Goal: Use online tool/utility: Use online tool/utility

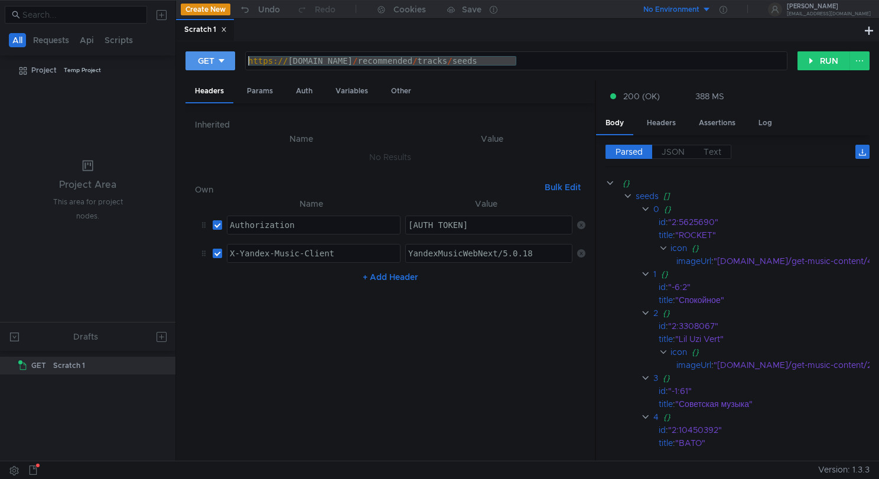
click at [209, 66] on div "GET https://api.music.yandex.net/recommended/tracks/seeds https:// api.music.ya…" at bounding box center [492, 61] width 612 height 20
drag, startPoint x: 588, startPoint y: 65, endPoint x: 288, endPoint y: 61, distance: 299.6
click at [288, 61] on div "https:// api.music.yandex.net / recommended / tracks / seeds" at bounding box center [516, 70] width 541 height 28
drag, startPoint x: 636, startPoint y: 59, endPoint x: 581, endPoint y: 56, distance: 55.0
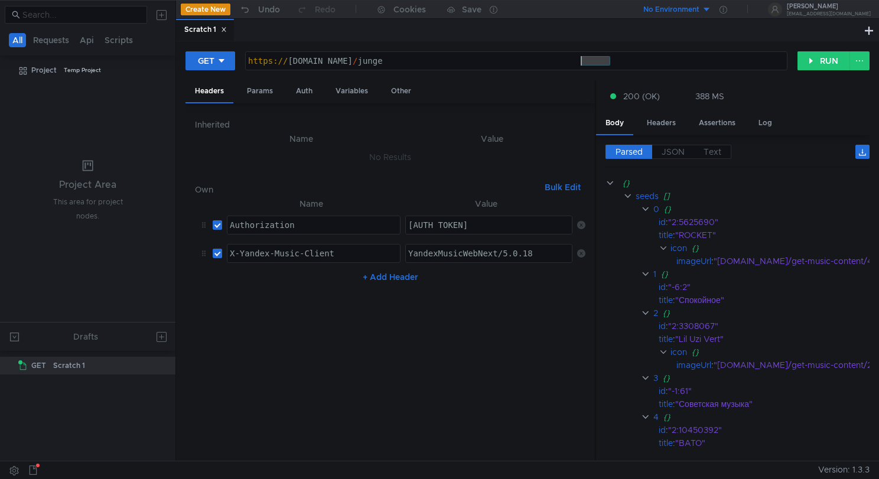
click at [581, 56] on div "https:// music-admin-default-9595352-unstable-25.sas.yp-c.yandex.net / junge" at bounding box center [516, 70] width 541 height 28
paste textarea "services/music-resource-provider/junge?host=music-resource-provider-default-80.…"
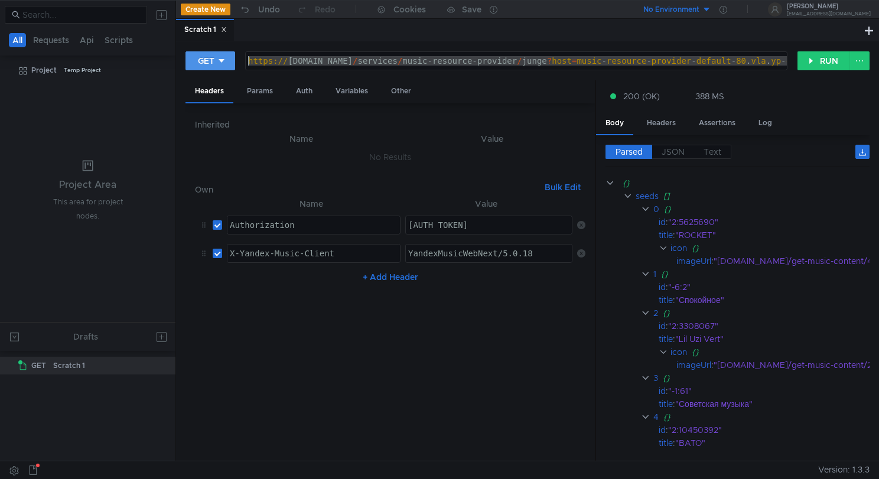
drag, startPoint x: 515, startPoint y: 60, endPoint x: 197, endPoint y: 60, distance: 317.3
click at [197, 60] on div "GET https://music-admin-default-9595352-unstable-25.sas.yp-c.yandex.net/service…" at bounding box center [492, 61] width 612 height 20
click at [566, 63] on div "https:// music-admin-default-9595352-unstable-25.sas.yp-c.yandex.net / services…" at bounding box center [660, 70] width 829 height 28
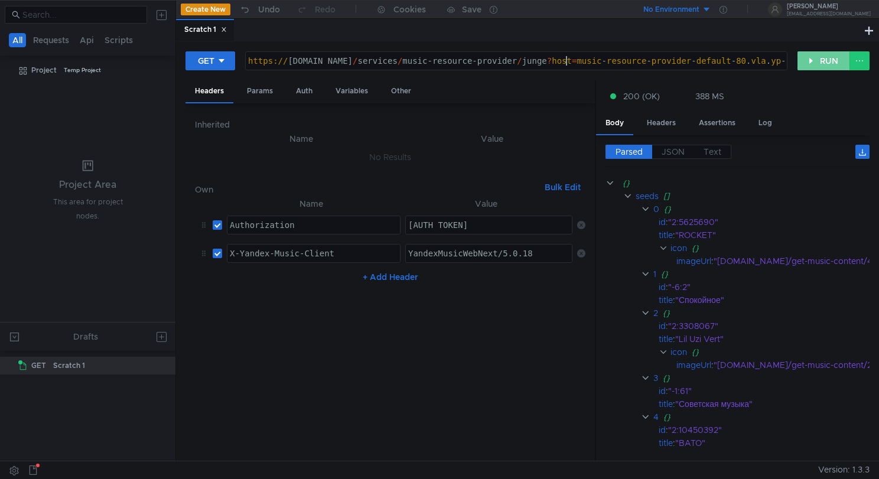
click at [808, 63] on button "RUN" at bounding box center [824, 60] width 53 height 19
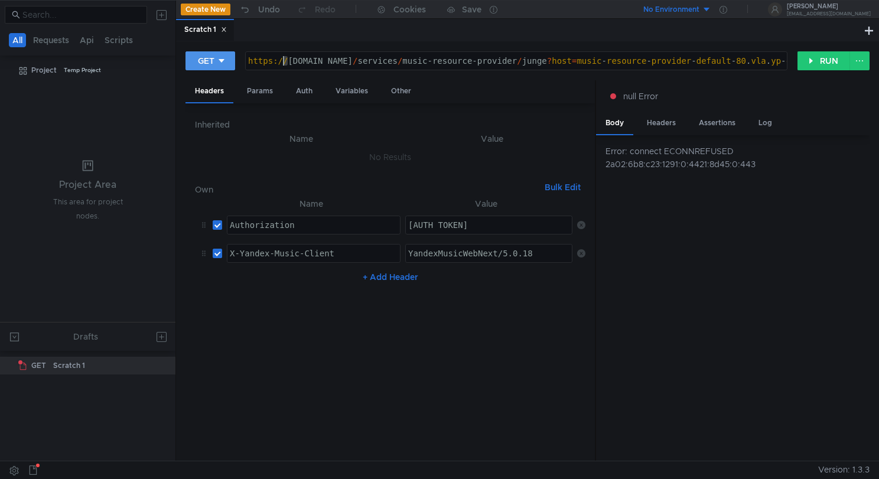
drag, startPoint x: 288, startPoint y: 61, endPoint x: 229, endPoint y: 62, distance: 58.5
click at [229, 62] on div "GET https://music-admin-default-9595352-unstable-25.sas.yp-c.yandex.net/service…" at bounding box center [492, 61] width 612 height 20
type textarea "music-admin-default-9595352-unstable-25.sas.yp-c.yandex.net/services/music-reso…"
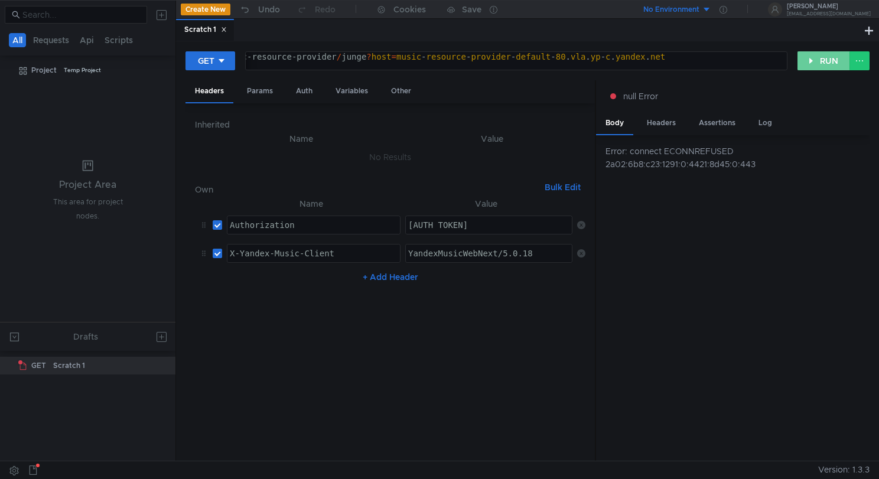
click at [809, 68] on button "RUN" at bounding box center [824, 60] width 53 height 19
click at [820, 57] on button "RUN" at bounding box center [824, 60] width 53 height 19
click at [560, 72] on div "GET music-admin-default-9595352-unstable-25.sas.yp-c.yandex.net/services/music-…" at bounding box center [528, 66] width 684 height 30
click at [560, 59] on div "music-admin-default-9595352-unstable-25.sas.yp-c.yandex.net / services / music-…" at bounding box center [641, 66] width 790 height 28
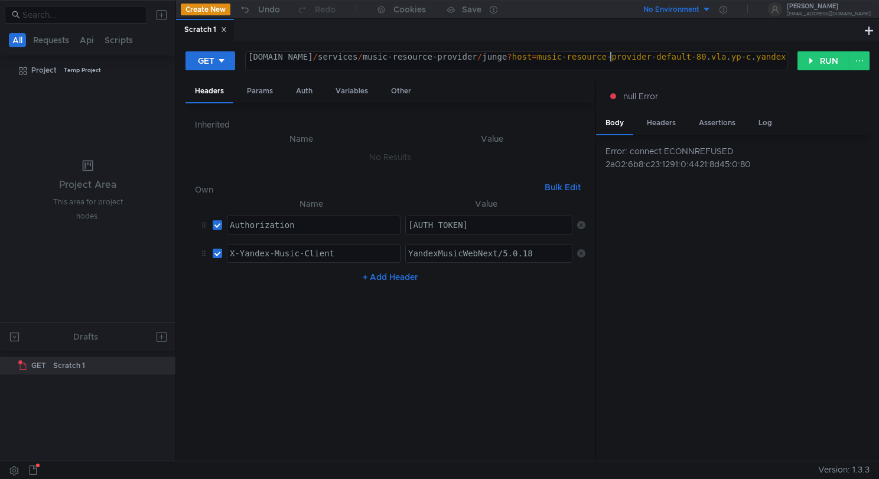
click at [610, 64] on div "music-admin-default-9595352-unstable-25.sas.yp-c.yandex.net / services / music-…" at bounding box center [641, 66] width 790 height 28
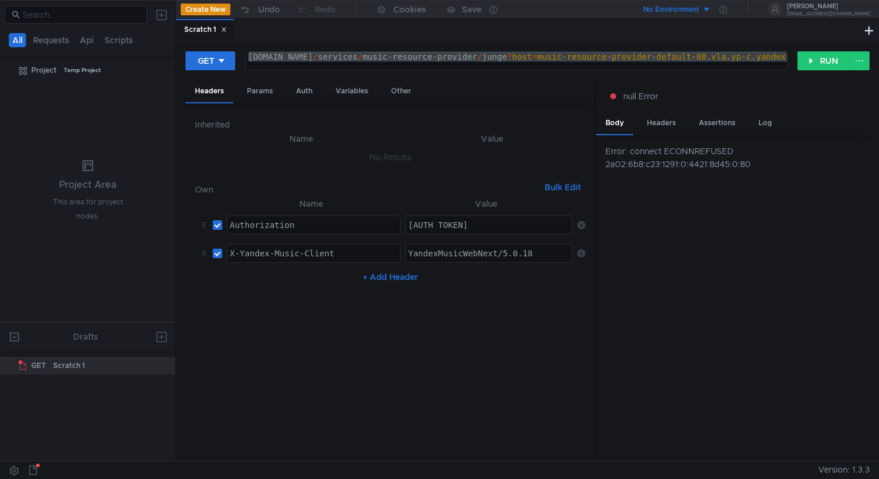
scroll to position [0, 0]
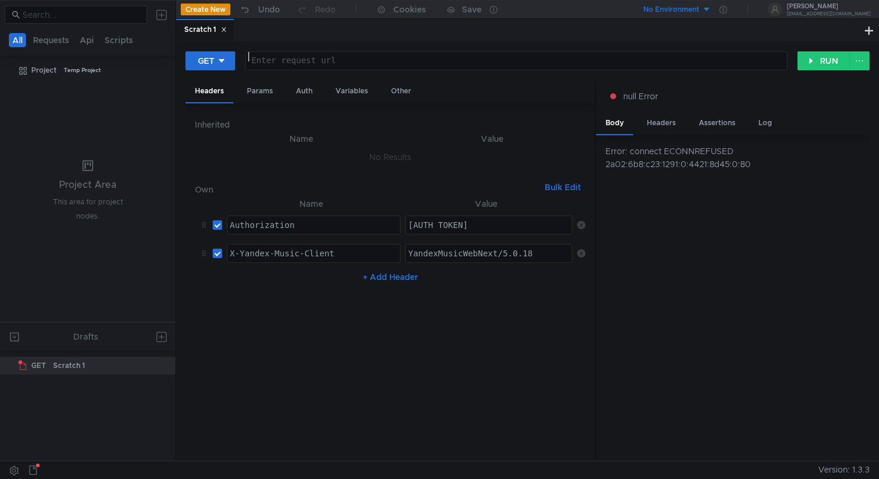
paste textarea "https://music-admin.unstable.yandex-team.ru/services/music-resource-provider/ju…"
type textarea "https://music-admin.unstable.yandex-team.ru/services/music-resource-provider/ju…"
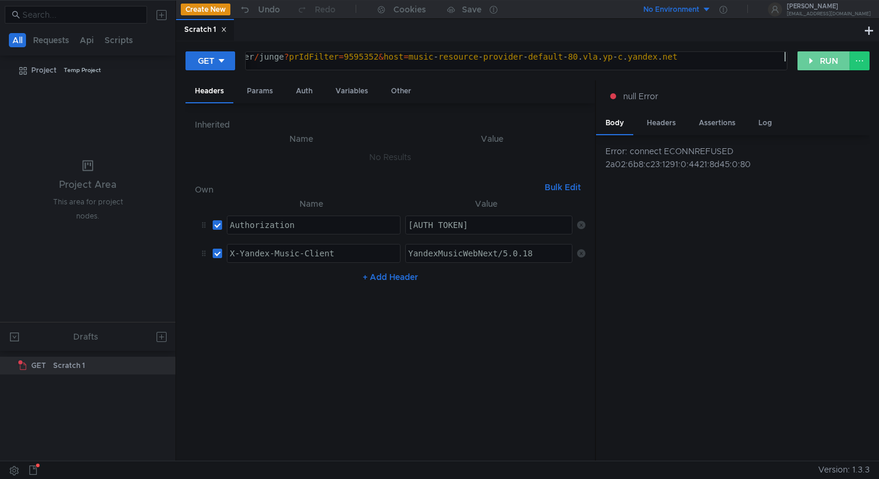
click at [820, 62] on button "RUN" at bounding box center [824, 60] width 53 height 19
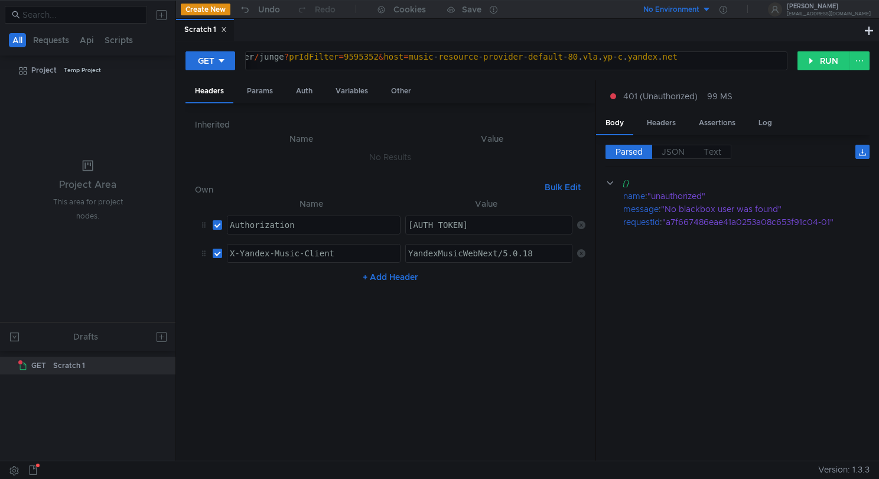
click at [610, 49] on div "GET https://music-admin.unstable.yandex-team.ru/services/music-resource-provide…" at bounding box center [527, 251] width 703 height 420
click at [614, 56] on div "https:// music-admin.unstable.yandex-team.ru / services / music-resource-provid…" at bounding box center [385, 66] width 804 height 28
click at [499, 314] on nz-table "Name Value Authorization הההההההההההההההההההההההההההההההההההההההההההההההההההההה…" at bounding box center [390, 324] width 390 height 255
click at [296, 64] on div at bounding box center [516, 66] width 541 height 28
click at [308, 63] on div at bounding box center [516, 66] width 541 height 28
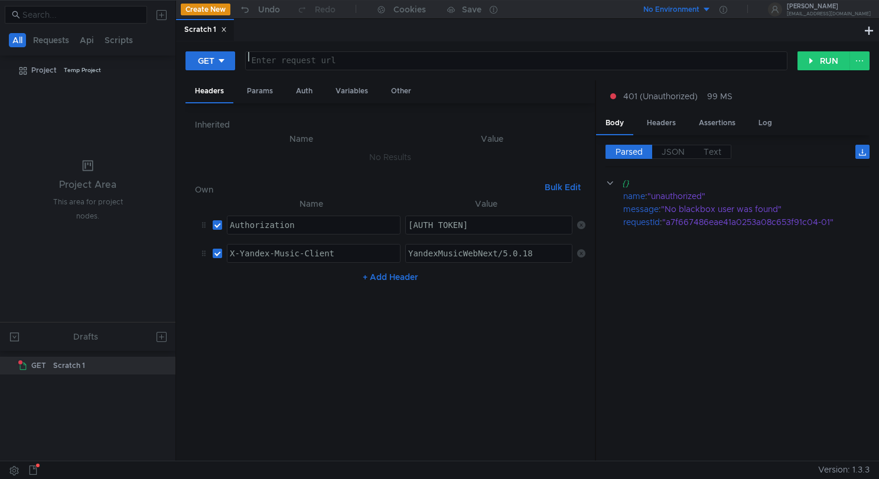
drag, startPoint x: 306, startPoint y: 62, endPoint x: 269, endPoint y: 70, distance: 37.4
click at [302, 65] on div at bounding box center [516, 66] width 541 height 28
